Goal: Find specific page/section: Find specific page/section

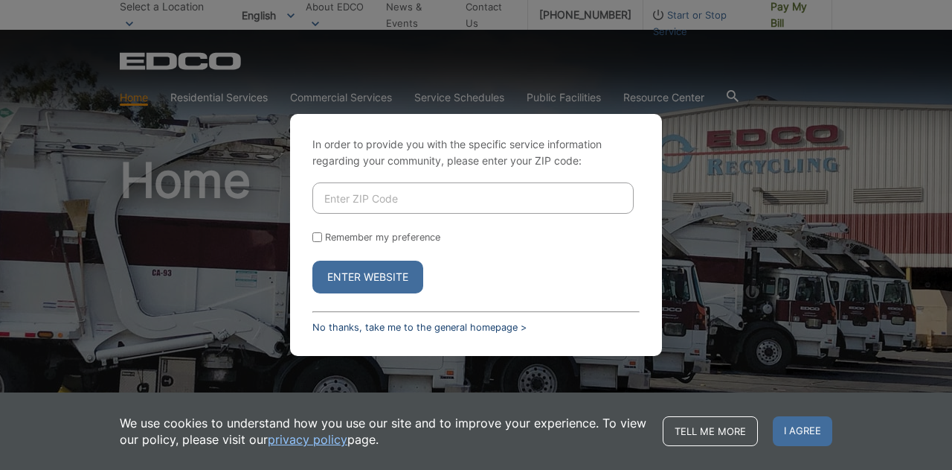
click at [359, 322] on link "No thanks, take me to the general homepage >" at bounding box center [420, 326] width 214 height 11
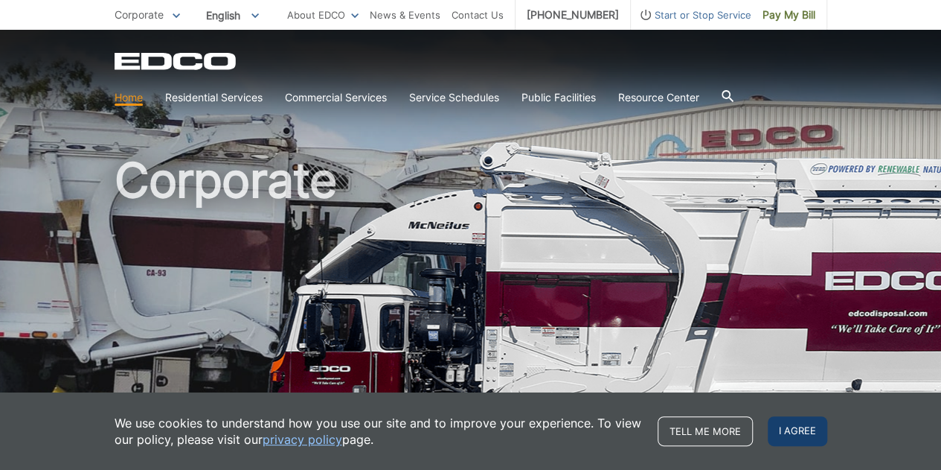
click at [796, 431] on span "I agree" at bounding box center [798, 431] width 60 height 30
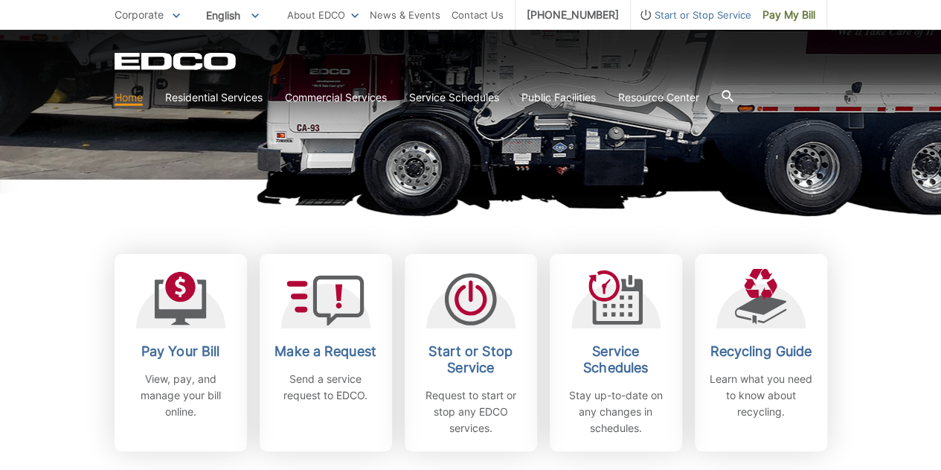
scroll to position [298, 0]
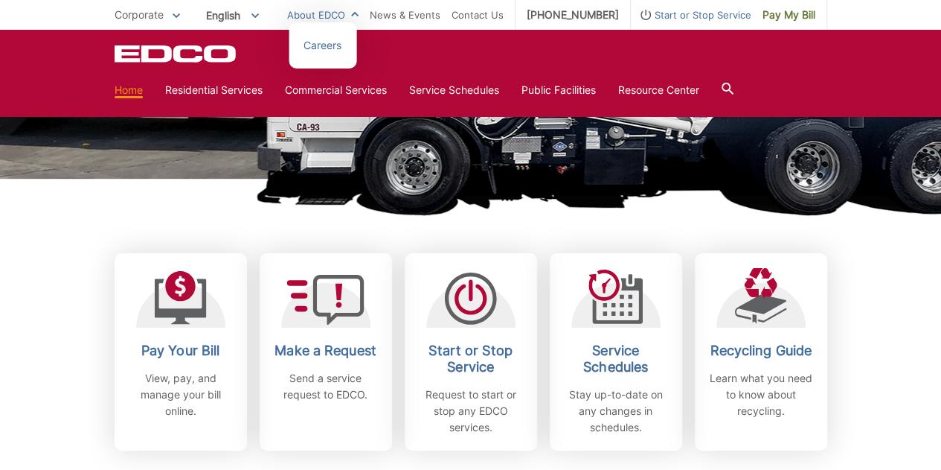
click at [338, 14] on link "About EDCO" at bounding box center [322, 15] width 71 height 16
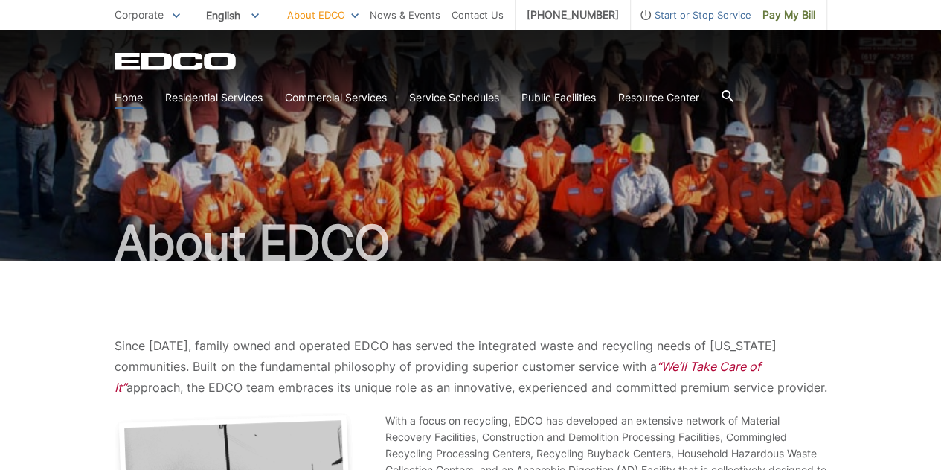
click at [127, 97] on link "Home" at bounding box center [129, 97] width 28 height 16
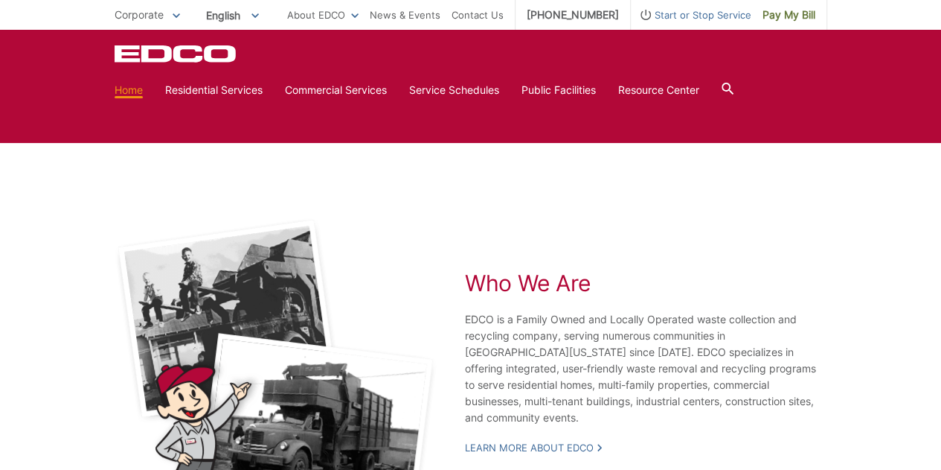
scroll to position [2424, 0]
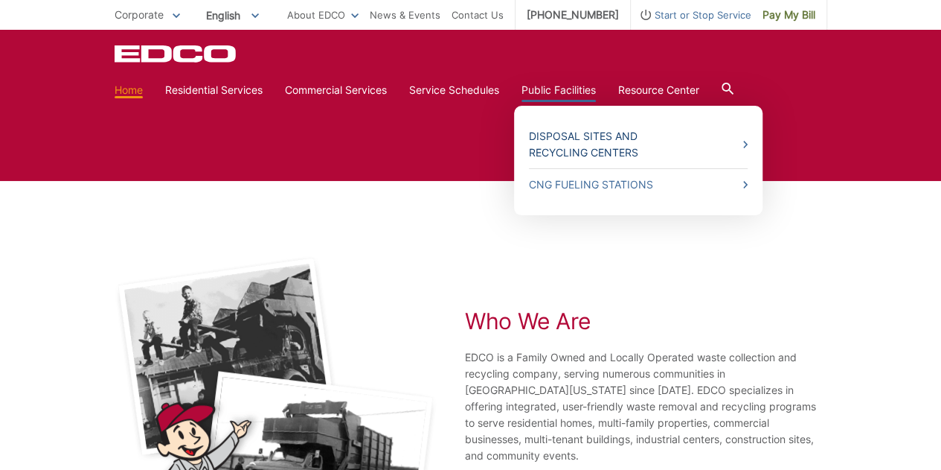
click at [567, 150] on link "Disposal Sites and Recycling Centers" at bounding box center [638, 144] width 219 height 33
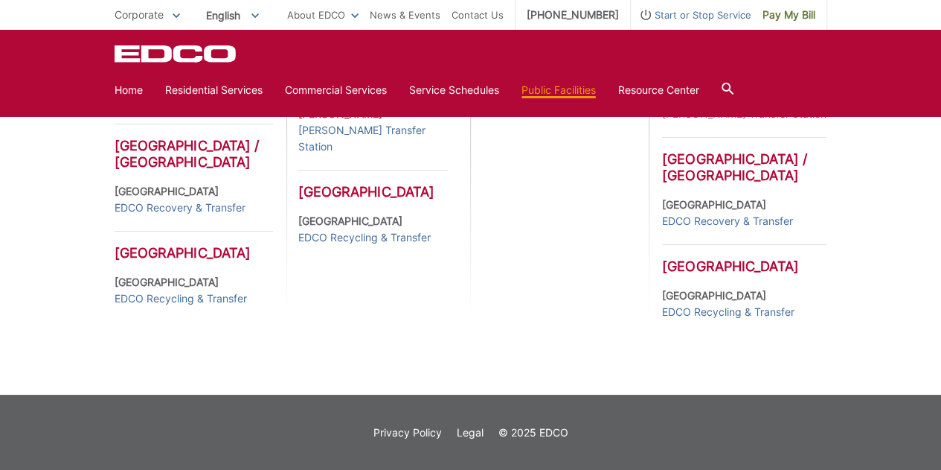
scroll to position [244, 0]
